Goal: Information Seeking & Learning: Learn about a topic

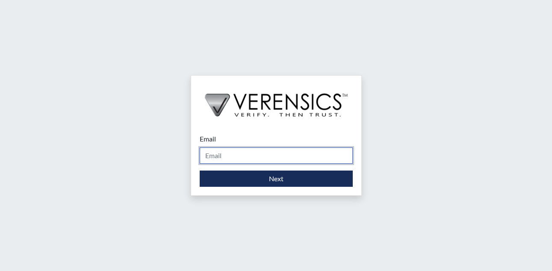
click at [205, 153] on input "Email" at bounding box center [276, 156] width 153 height 16
type input "[PERSON_NAME][EMAIL_ADDRESS][PERSON_NAME][DOMAIN_NAME]"
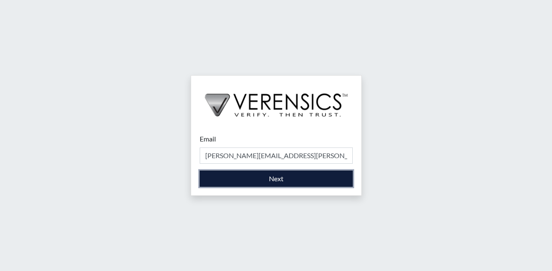
click at [276, 177] on button "Next" at bounding box center [276, 179] width 153 height 16
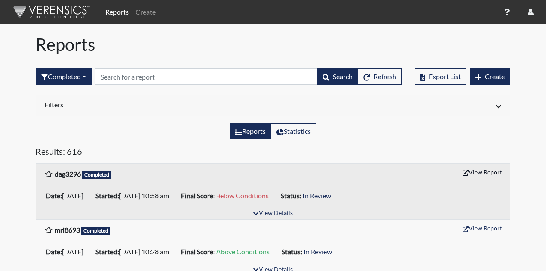
click at [477, 173] on button "View Report" at bounding box center [481, 171] width 47 height 13
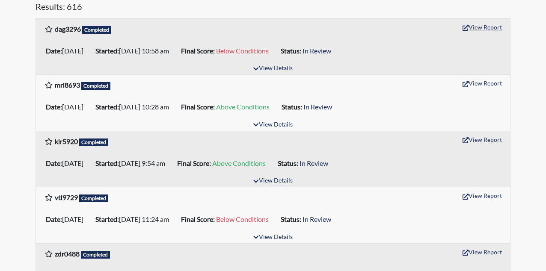
scroll to position [171, 0]
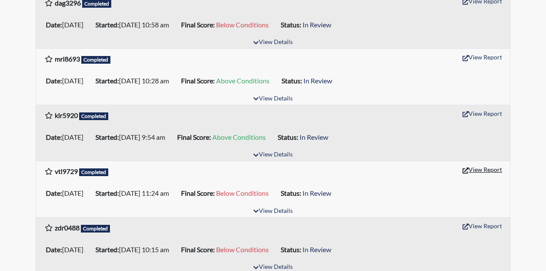
click at [479, 168] on button "View Report" at bounding box center [481, 169] width 47 height 13
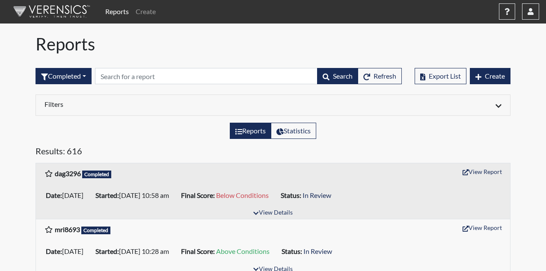
scroll to position [0, 0]
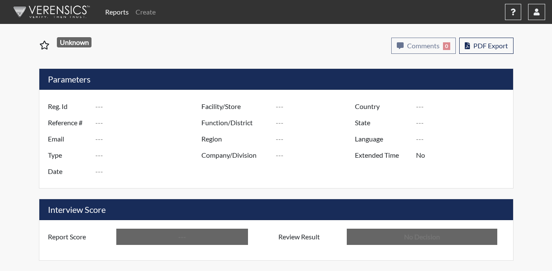
type input "dag3296"
type input "48962"
type input "---"
type input "Corrections Pre-Employment"
type input "Aug 11, 2025"
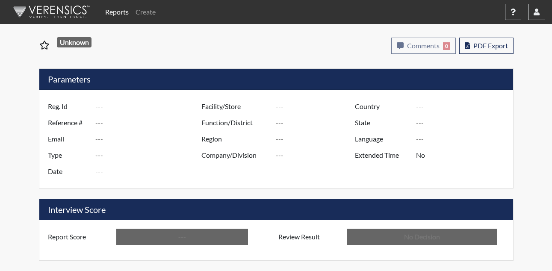
type input "[PERSON_NAME]"
type input "[GEOGRAPHIC_DATA]"
type input "[US_STATE]"
type input "English"
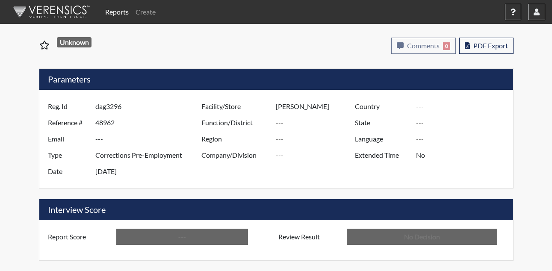
type input "Below Conditions"
type input "In Review"
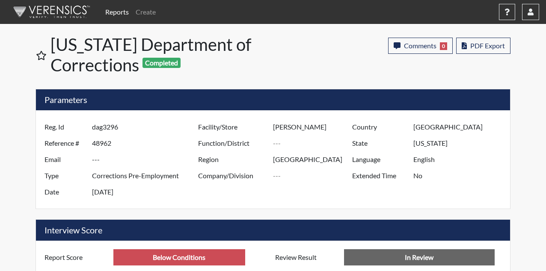
scroll to position [142, 355]
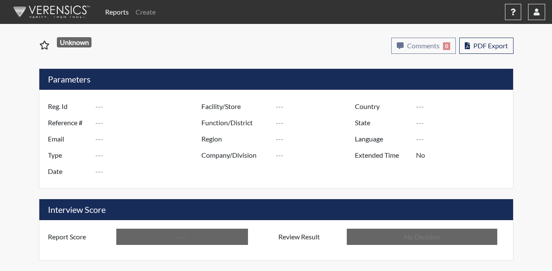
type input "vtl9729"
type input "48943"
type input "---"
type input "Corrections Pre-Employment"
type input "[DATE]"
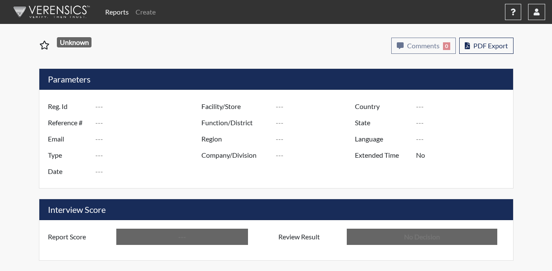
type input "[PERSON_NAME]"
type input "[GEOGRAPHIC_DATA]"
type input "[US_STATE]"
type input "English"
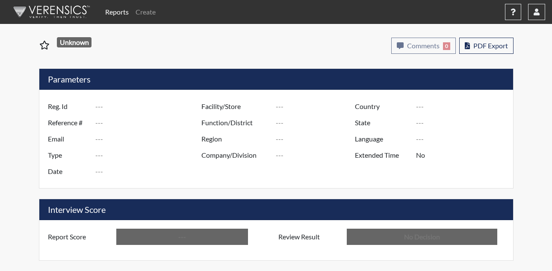
type input "Below Conditions"
type input "In Review"
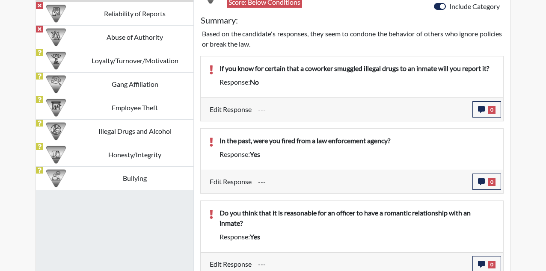
scroll to position [513, 0]
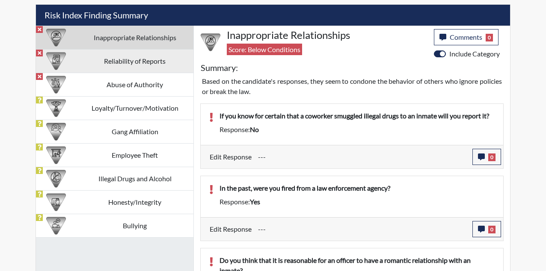
click at [111, 70] on td "Reliability of Reports" at bounding box center [134, 61] width 117 height 24
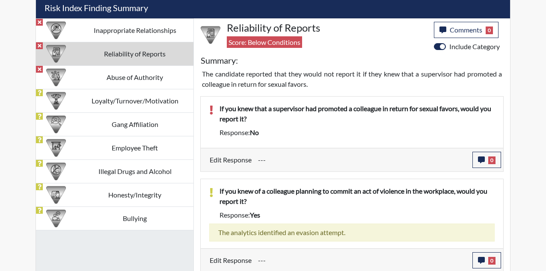
scroll to position [522, 0]
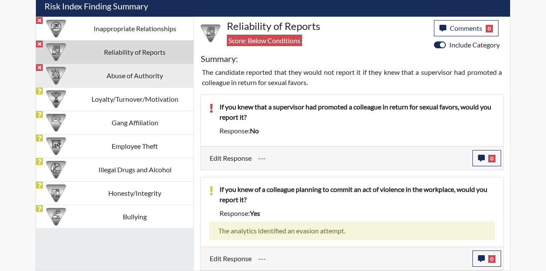
click at [153, 75] on td "Abuse of Authority" at bounding box center [134, 76] width 117 height 24
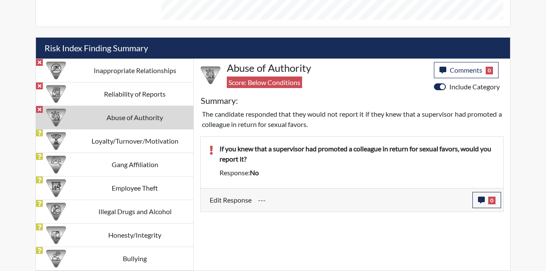
scroll to position [480, 0]
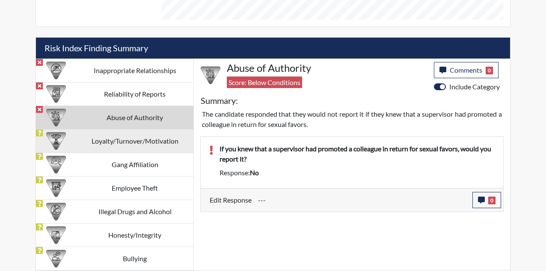
click at [80, 137] on td "Loyalty/Turnover/Motivation" at bounding box center [134, 141] width 117 height 24
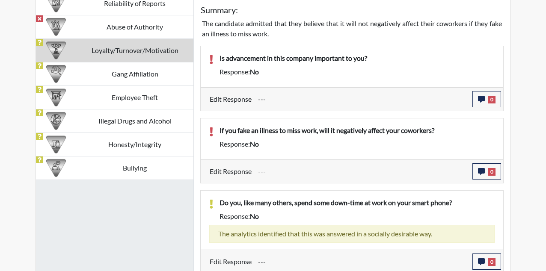
scroll to position [522, 0]
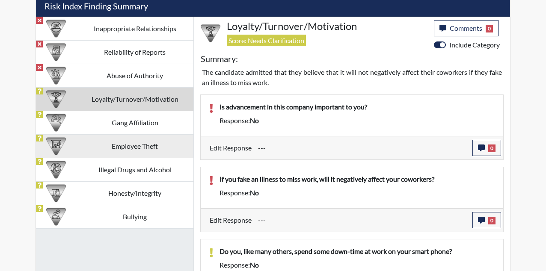
click at [172, 134] on td "Employee Theft" at bounding box center [134, 146] width 117 height 24
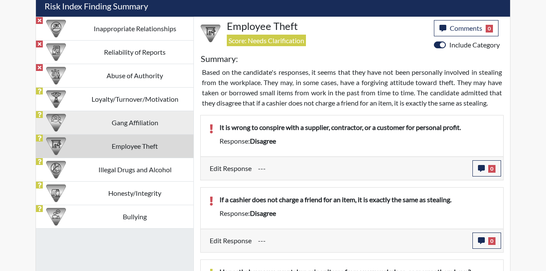
click at [171, 133] on td "Gang Affiliation" at bounding box center [134, 123] width 117 height 24
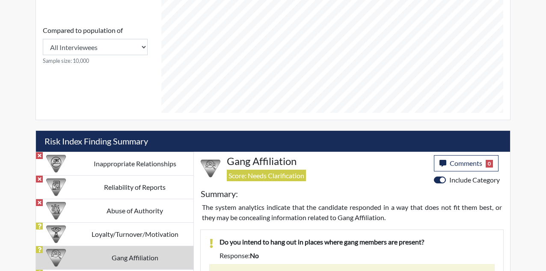
scroll to position [391, 0]
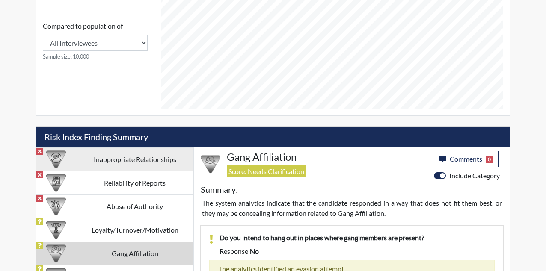
click at [132, 165] on td "Inappropriate Relationships" at bounding box center [134, 160] width 117 height 24
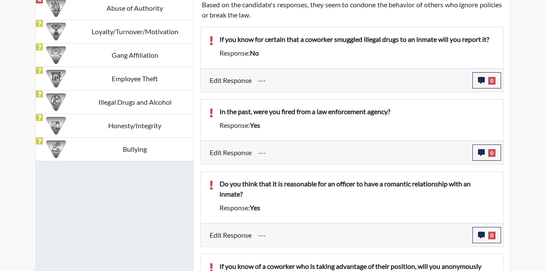
scroll to position [605, 0]
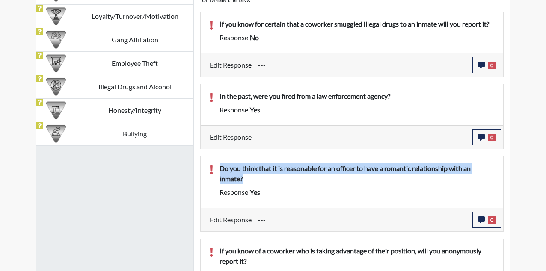
drag, startPoint x: 218, startPoint y: 166, endPoint x: 250, endPoint y: 186, distance: 37.4
click at [250, 186] on div "Do you think that it is reasonable for an officer to have a romantic relationsh…" at bounding box center [357, 175] width 288 height 24
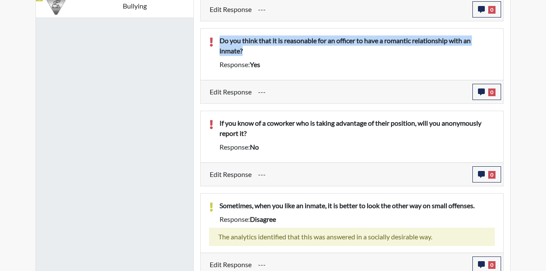
scroll to position [733, 0]
click at [244, 50] on p "Do you think that it is reasonable for an officer to have a romantic relationsh…" at bounding box center [356, 45] width 275 height 21
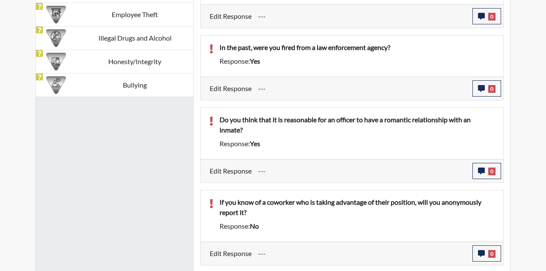
scroll to position [653, 0]
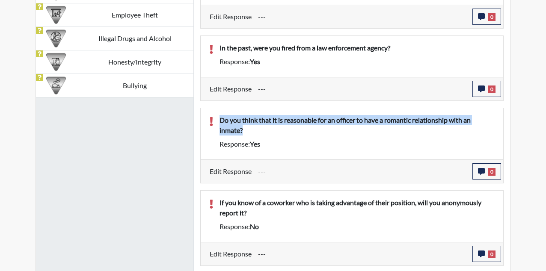
drag, startPoint x: 241, startPoint y: 133, endPoint x: 208, endPoint y: 116, distance: 37.1
click at [208, 116] on div "Do you think that it is reasonable for an officer to have a romantic relationsh…" at bounding box center [352, 134] width 298 height 38
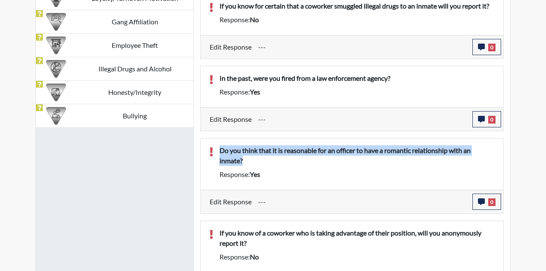
scroll to position [611, 0]
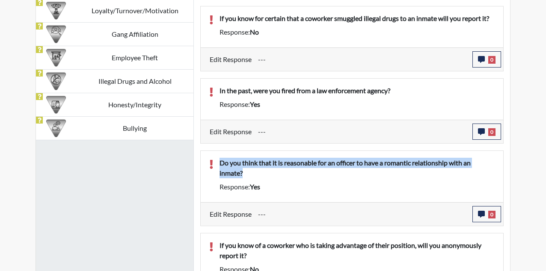
click at [228, 154] on div "Do you think that it is reasonable for an officer to have a romantic relationsh…" at bounding box center [352, 176] width 302 height 51
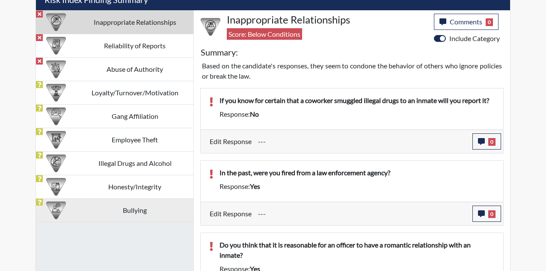
scroll to position [525, 0]
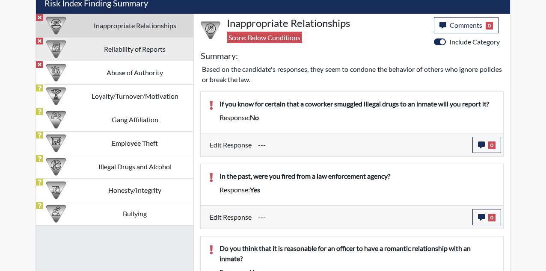
click at [121, 58] on td "Reliability of Reports" at bounding box center [134, 49] width 117 height 24
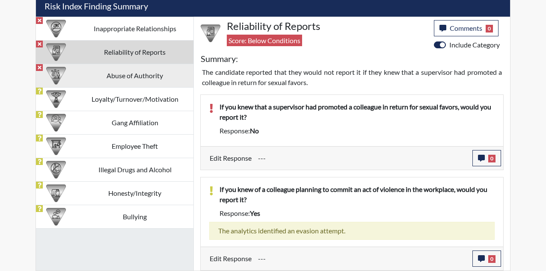
click at [142, 75] on td "Abuse of Authority" at bounding box center [134, 76] width 117 height 24
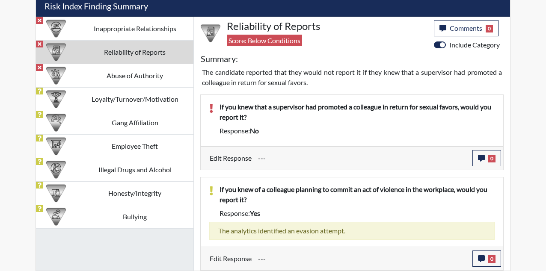
scroll to position [480, 0]
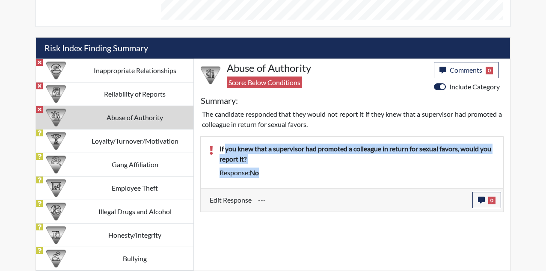
drag, startPoint x: 271, startPoint y: 168, endPoint x: 226, endPoint y: 143, distance: 50.9
click at [226, 143] on div "If you knew that a supervisor had promoted a colleague in return for sexual fav…" at bounding box center [352, 162] width 302 height 51
drag, startPoint x: 226, startPoint y: 143, endPoint x: 303, endPoint y: 186, distance: 87.9
click at [303, 186] on div "If you knew that a supervisor had promoted a colleague in return for sexual fav…" at bounding box center [352, 162] width 302 height 51
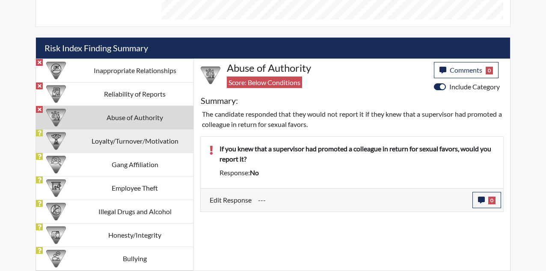
click at [91, 139] on td "Loyalty/Turnover/Motivation" at bounding box center [134, 141] width 117 height 24
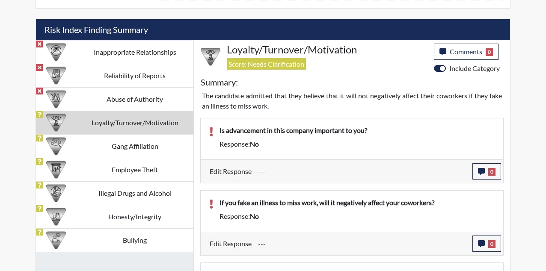
scroll to position [495, 0]
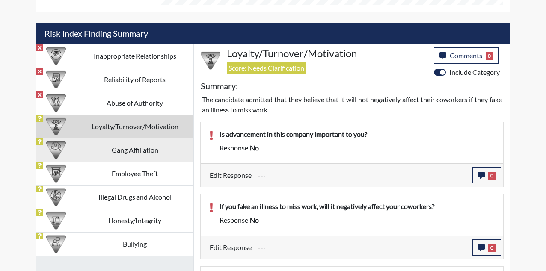
click at [136, 145] on td "Gang Affiliation" at bounding box center [134, 150] width 117 height 24
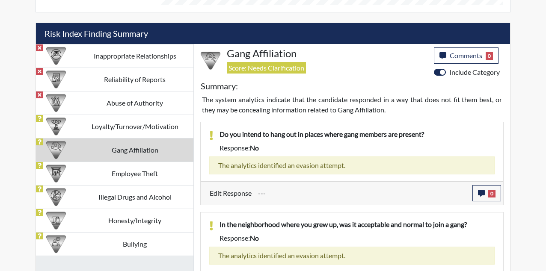
scroll to position [520, 0]
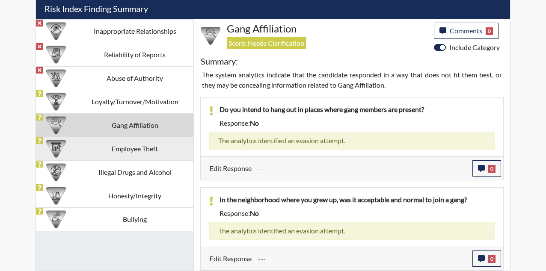
click at [102, 151] on td "Employee Theft" at bounding box center [134, 149] width 117 height 24
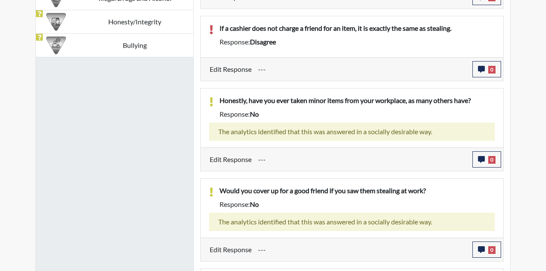
scroll to position [561, 0]
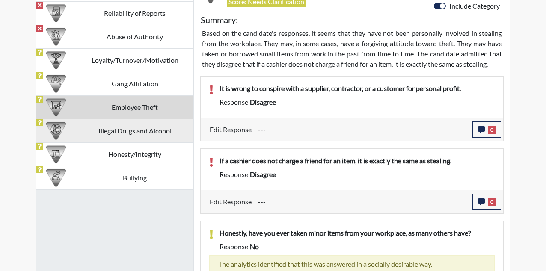
click at [118, 136] on td "Illegal Drugs and Alcohol" at bounding box center [134, 131] width 117 height 24
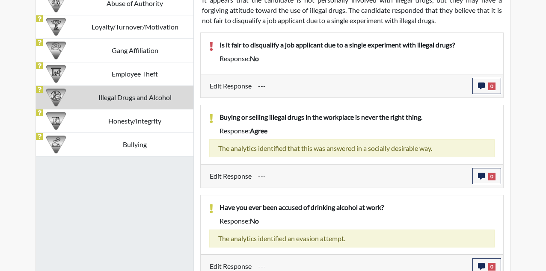
scroll to position [604, 0]
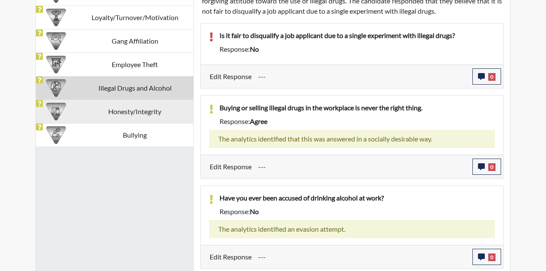
click at [144, 120] on td "Honesty/Integrity" at bounding box center [134, 112] width 117 height 24
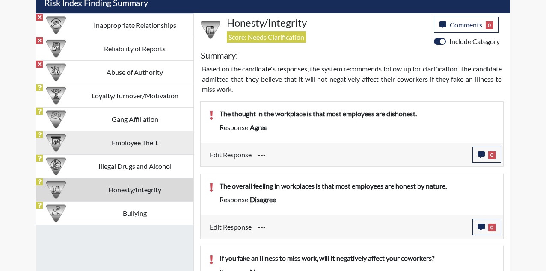
scroll to position [476, 0]
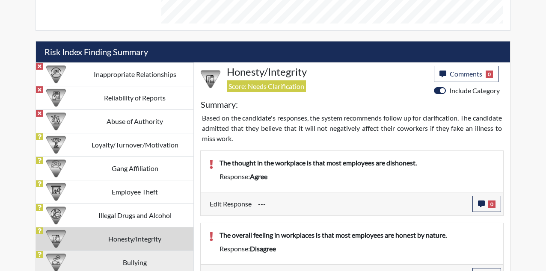
click at [126, 265] on td "Bullying" at bounding box center [134, 263] width 117 height 24
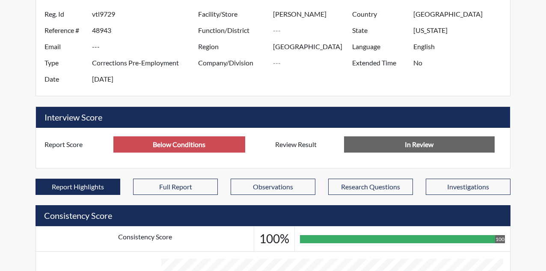
scroll to position [46, 0]
